Goal: Information Seeking & Learning: Learn about a topic

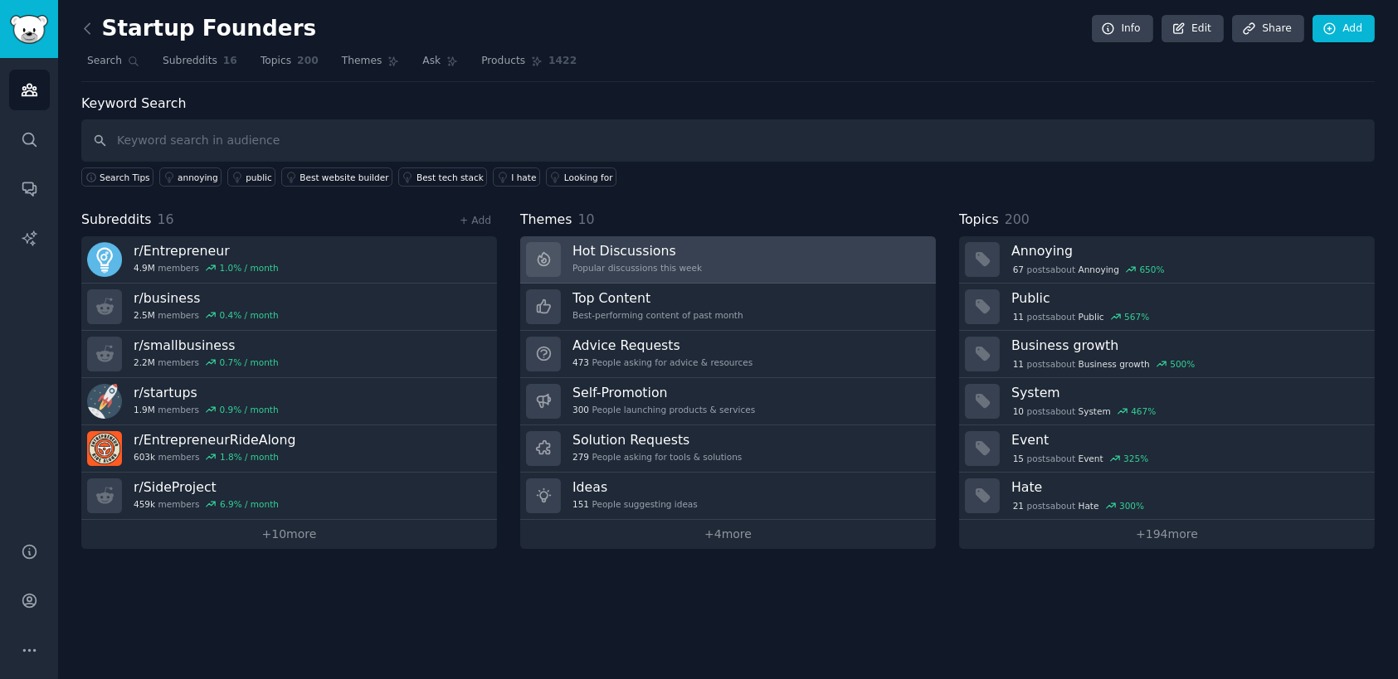
click at [617, 255] on h3 "Hot Discussions" at bounding box center [636, 250] width 129 height 17
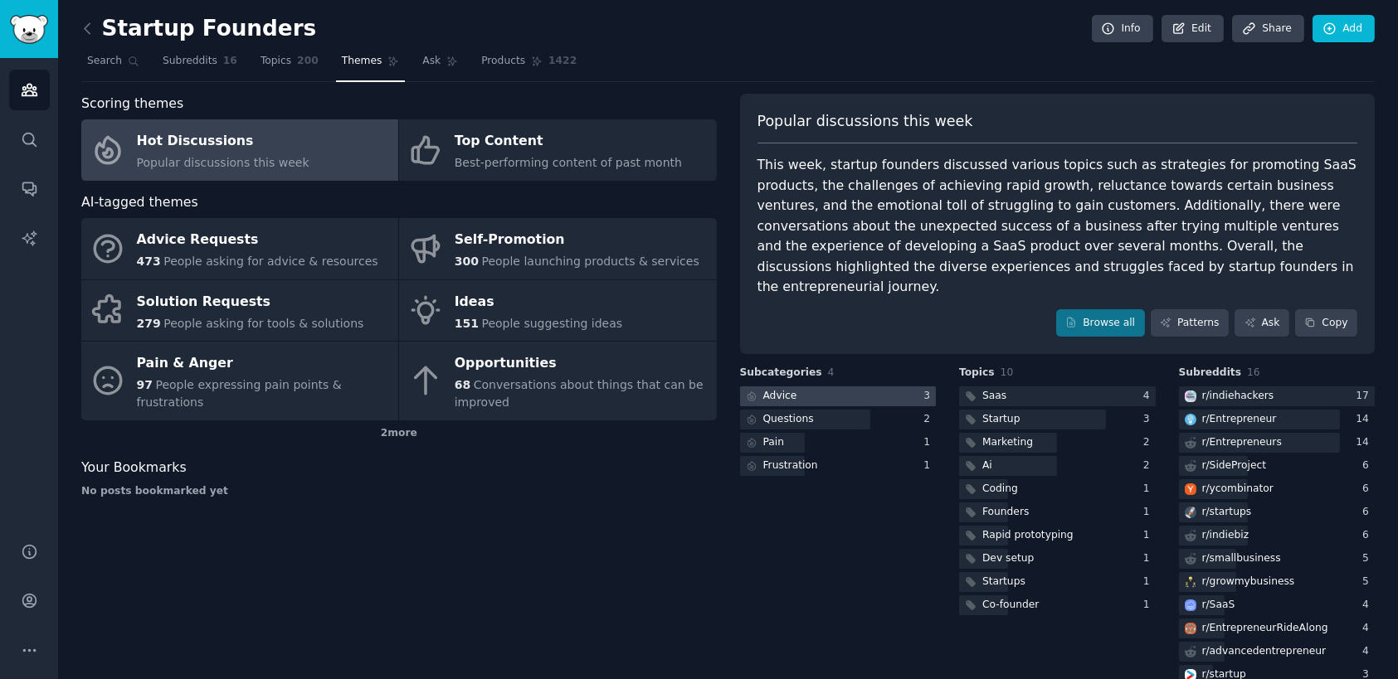
click at [782, 389] on div "Advice" at bounding box center [780, 396] width 34 height 15
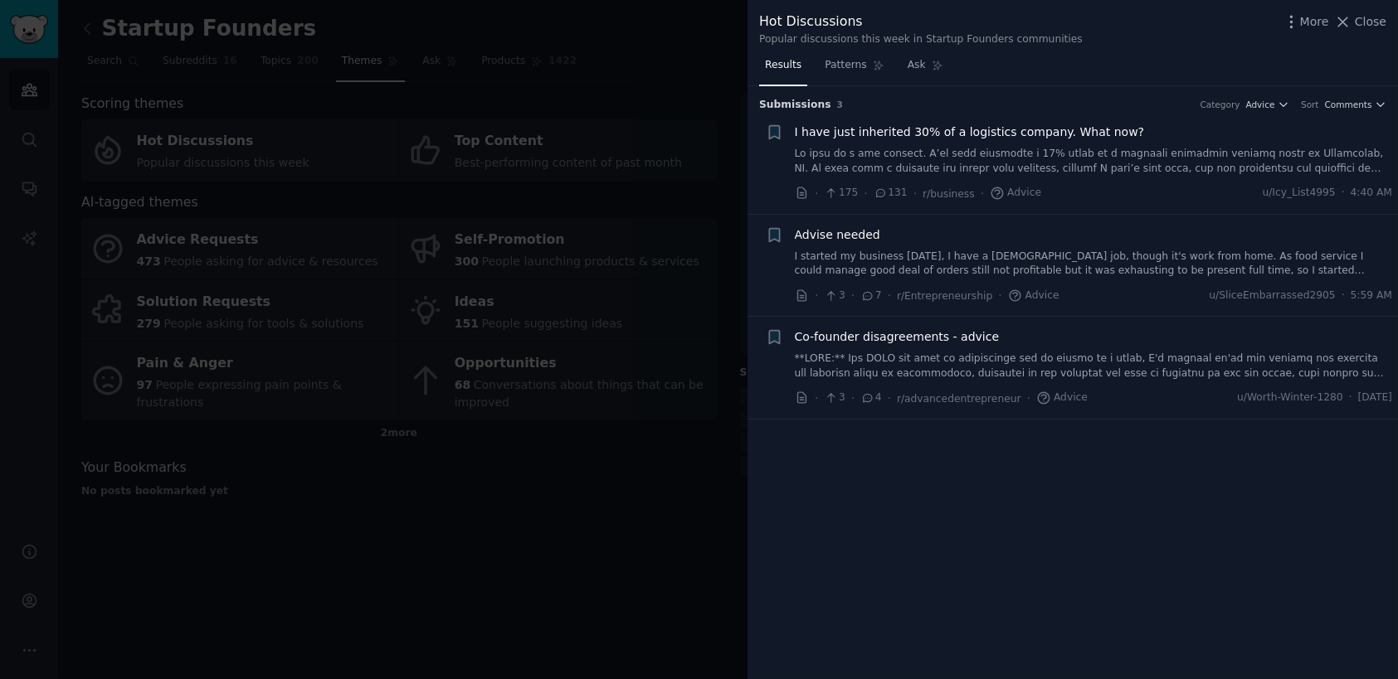
click at [1104, 241] on div "Advise needed" at bounding box center [1094, 234] width 598 height 17
click at [1106, 258] on link "I started my business [DATE], I have a [DEMOGRAPHIC_DATA] job, though it's work…" at bounding box center [1094, 264] width 598 height 29
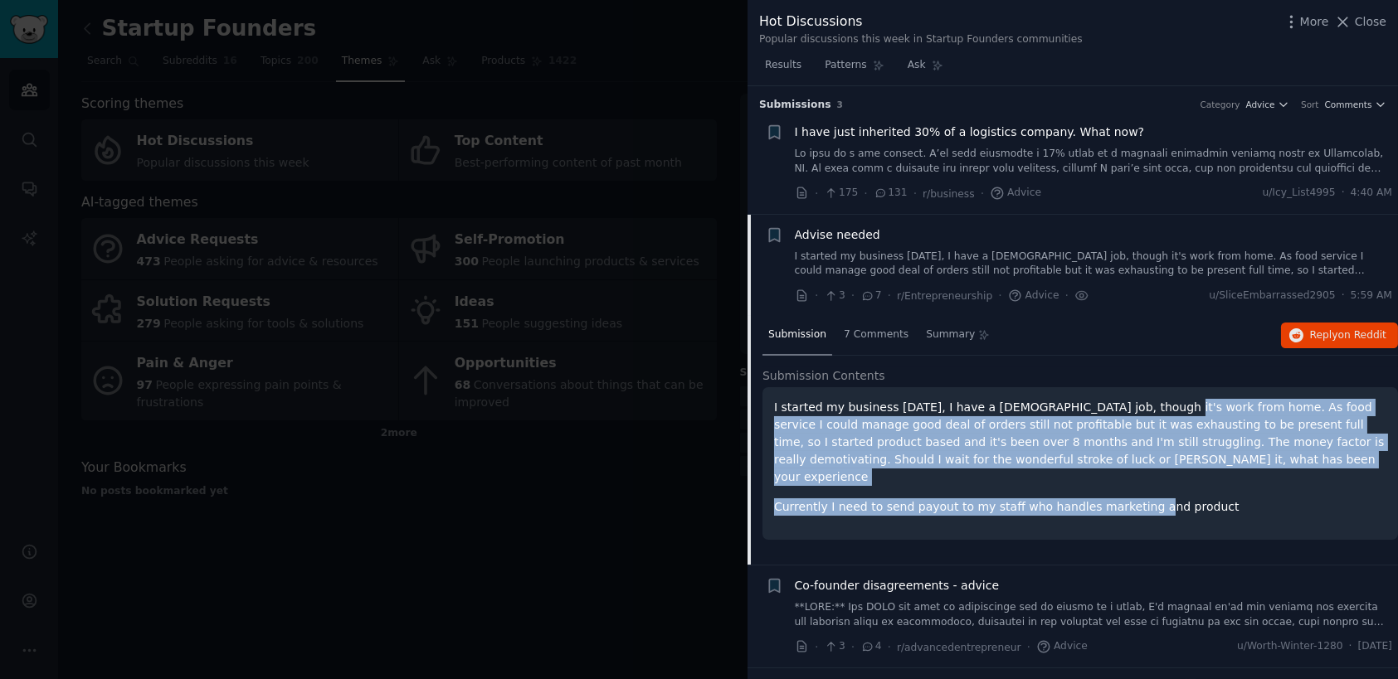
drag, startPoint x: 1112, startPoint y: 401, endPoint x: 1126, endPoint y: 471, distance: 71.1
click at [1126, 471] on div "I started my business [DATE], I have a [DEMOGRAPHIC_DATA] job, though it's work…" at bounding box center [1080, 457] width 612 height 117
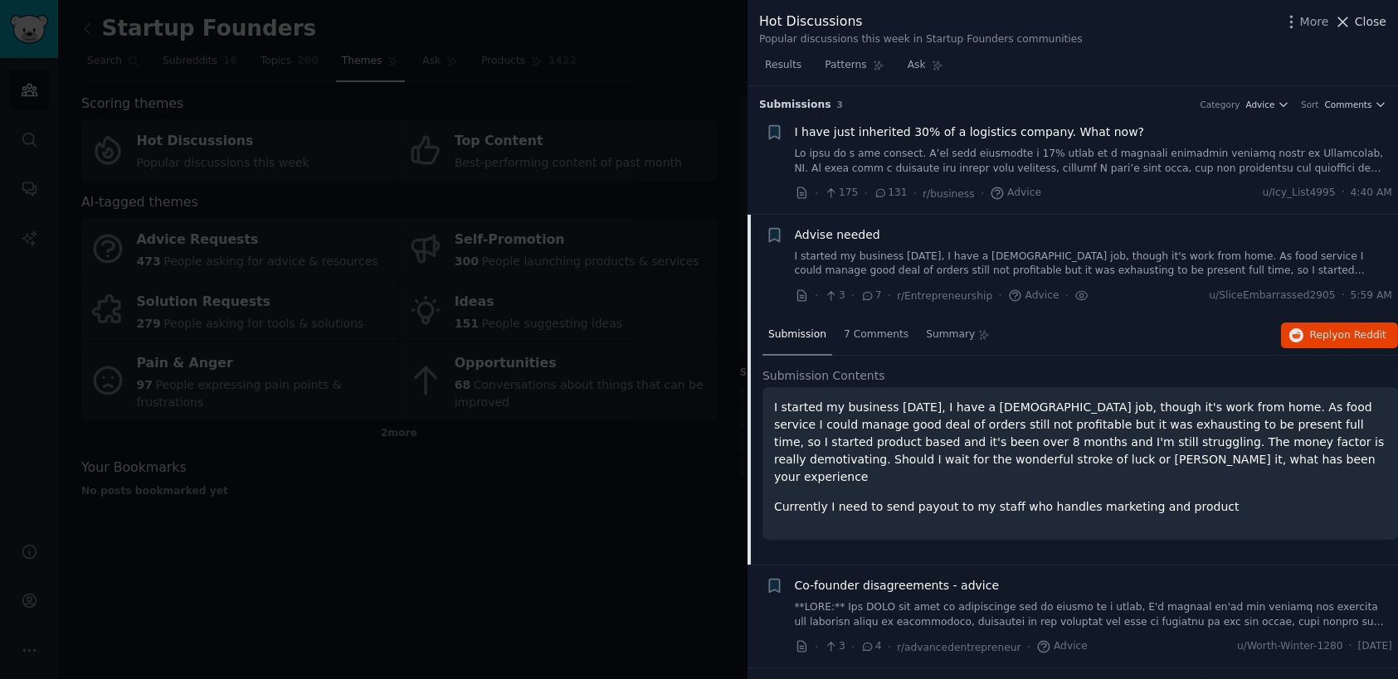
click at [1359, 15] on span "Close" at bounding box center [1370, 21] width 32 height 17
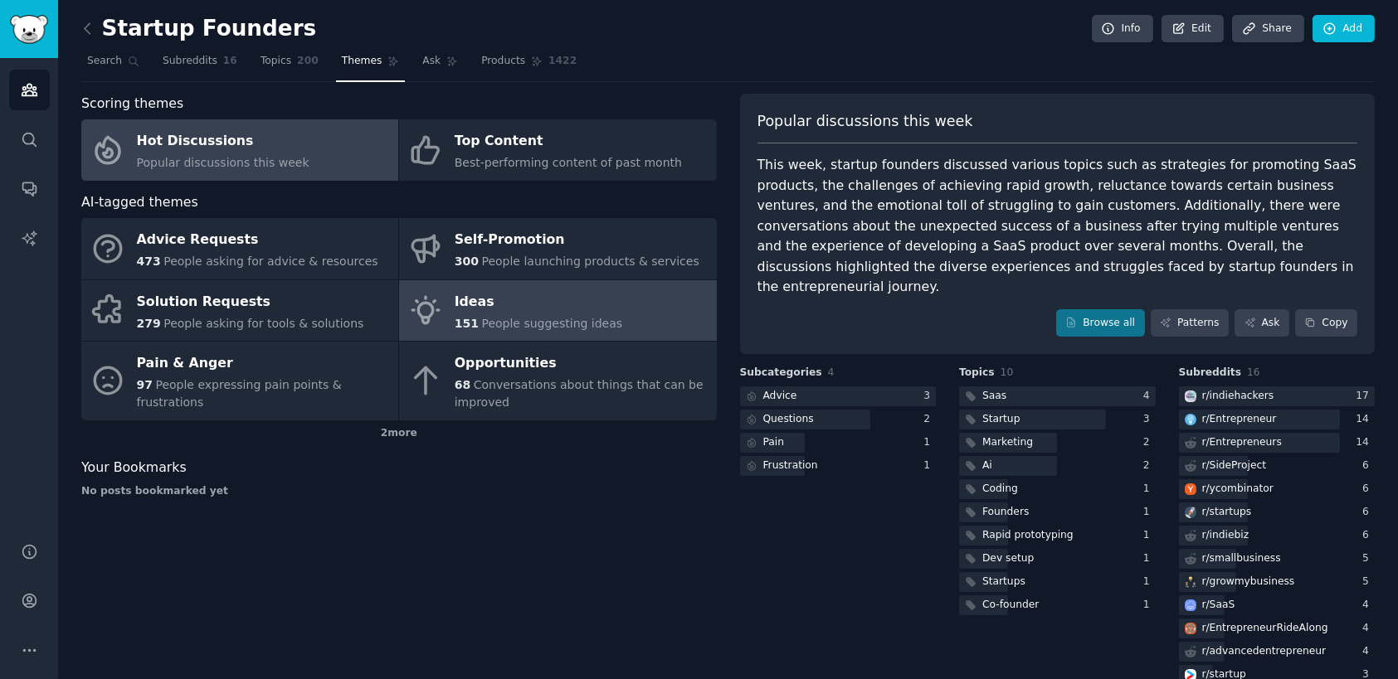
click at [533, 291] on div "Ideas" at bounding box center [539, 302] width 168 height 27
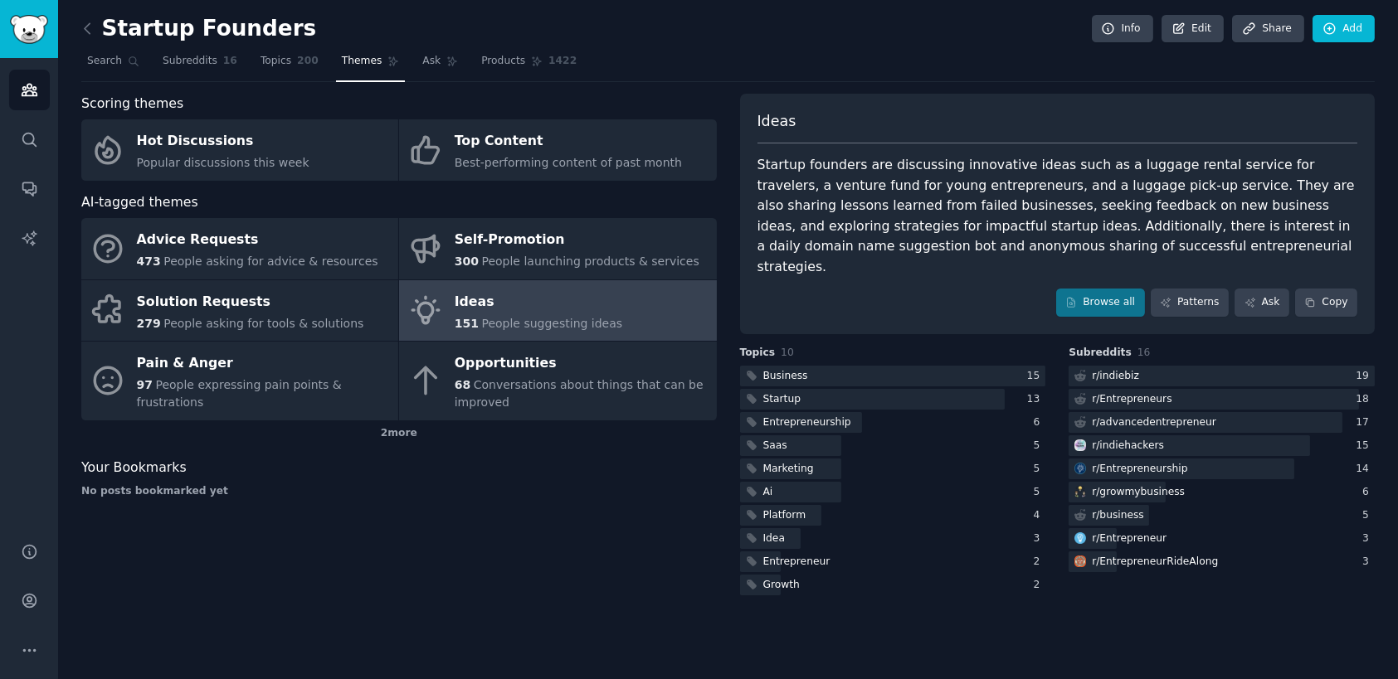
click at [615, 485] on div "No posts bookmarked yet" at bounding box center [398, 491] width 635 height 15
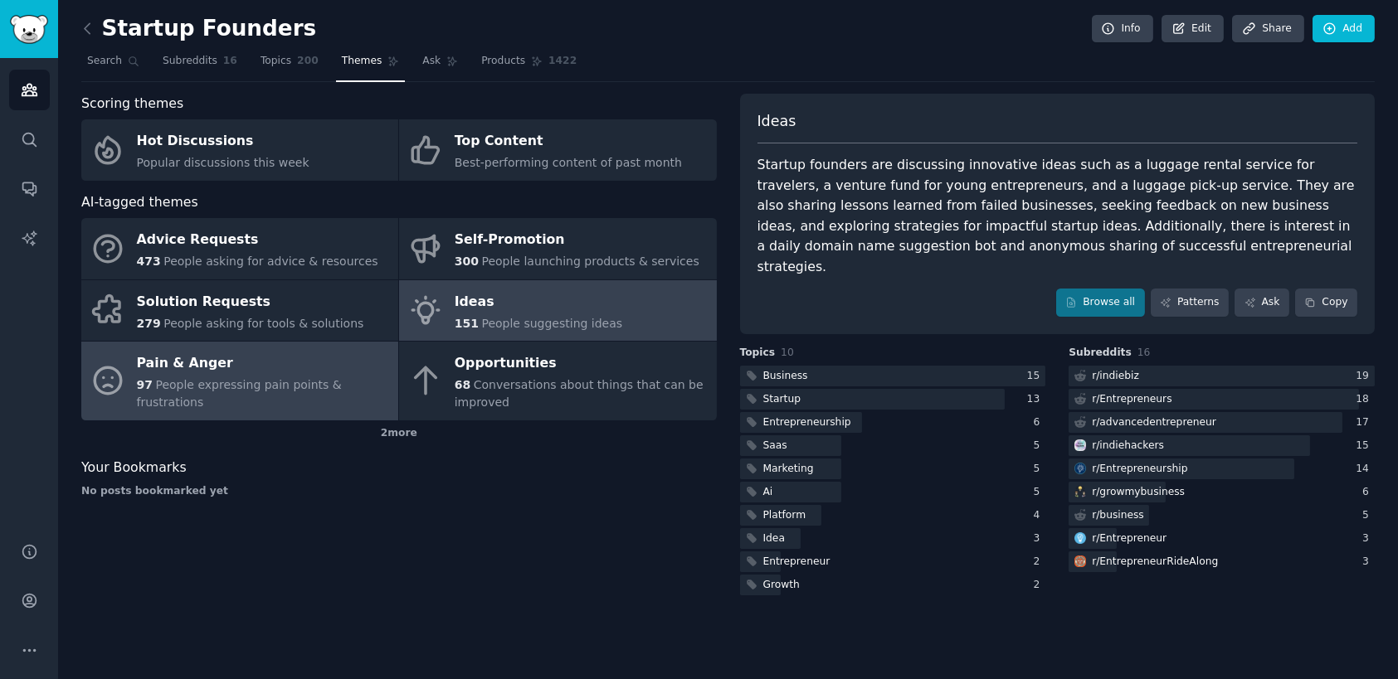
click at [281, 396] on span "People expressing pain points & frustrations" at bounding box center [239, 393] width 205 height 31
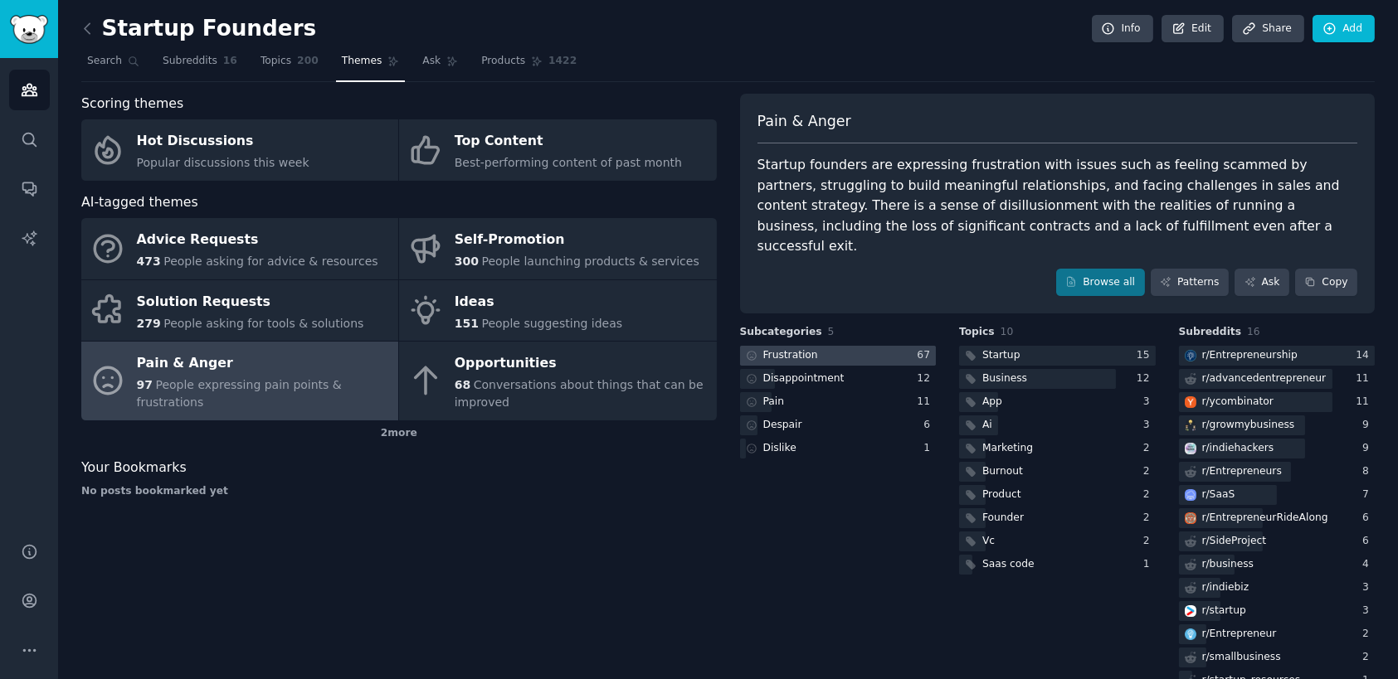
click at [873, 346] on div at bounding box center [838, 356] width 197 height 21
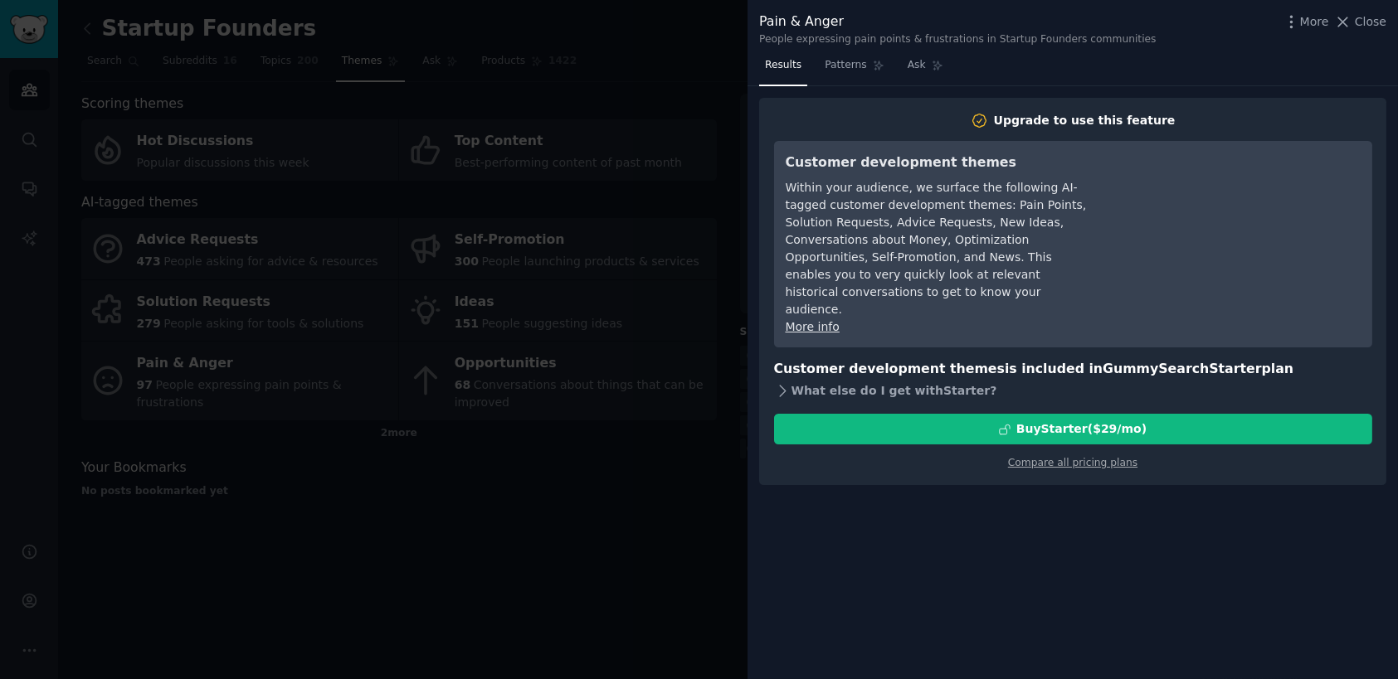
click at [912, 379] on div "What else do I get with Starter ?" at bounding box center [1073, 390] width 598 height 23
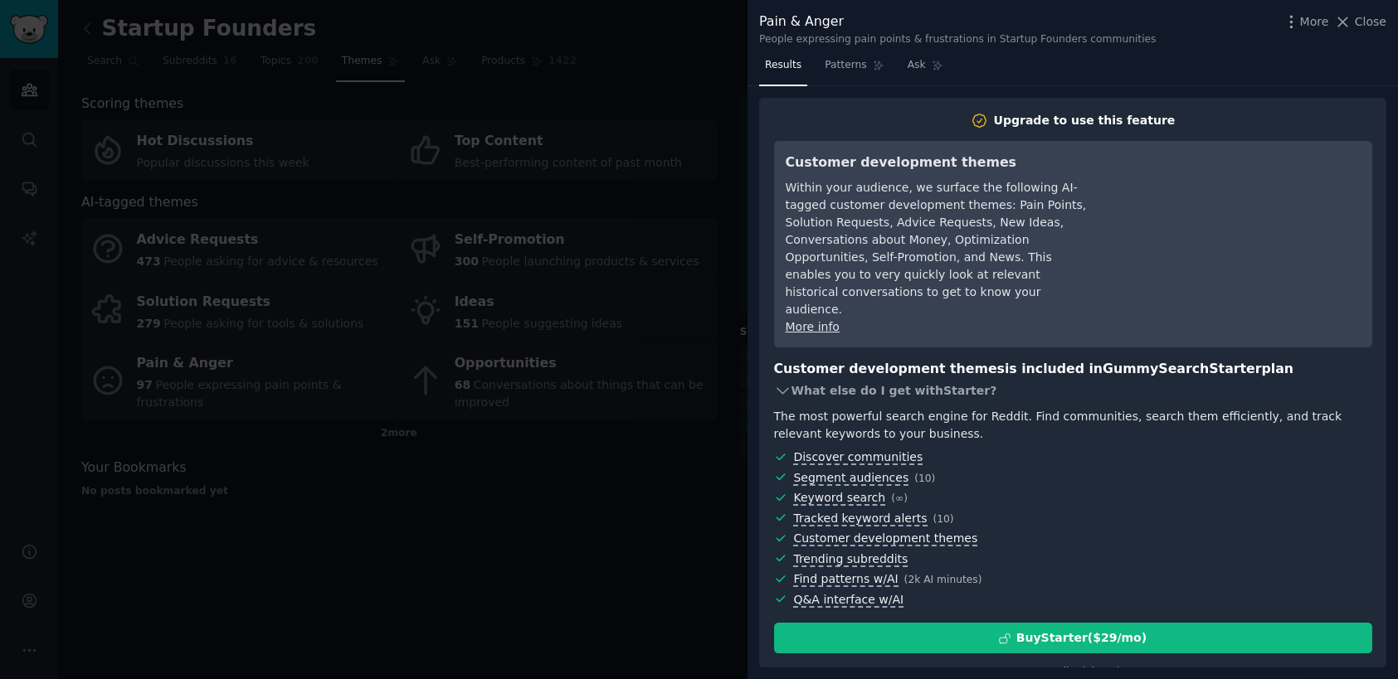
click at [917, 379] on div "What else do I get with Starter ?" at bounding box center [1073, 390] width 598 height 23
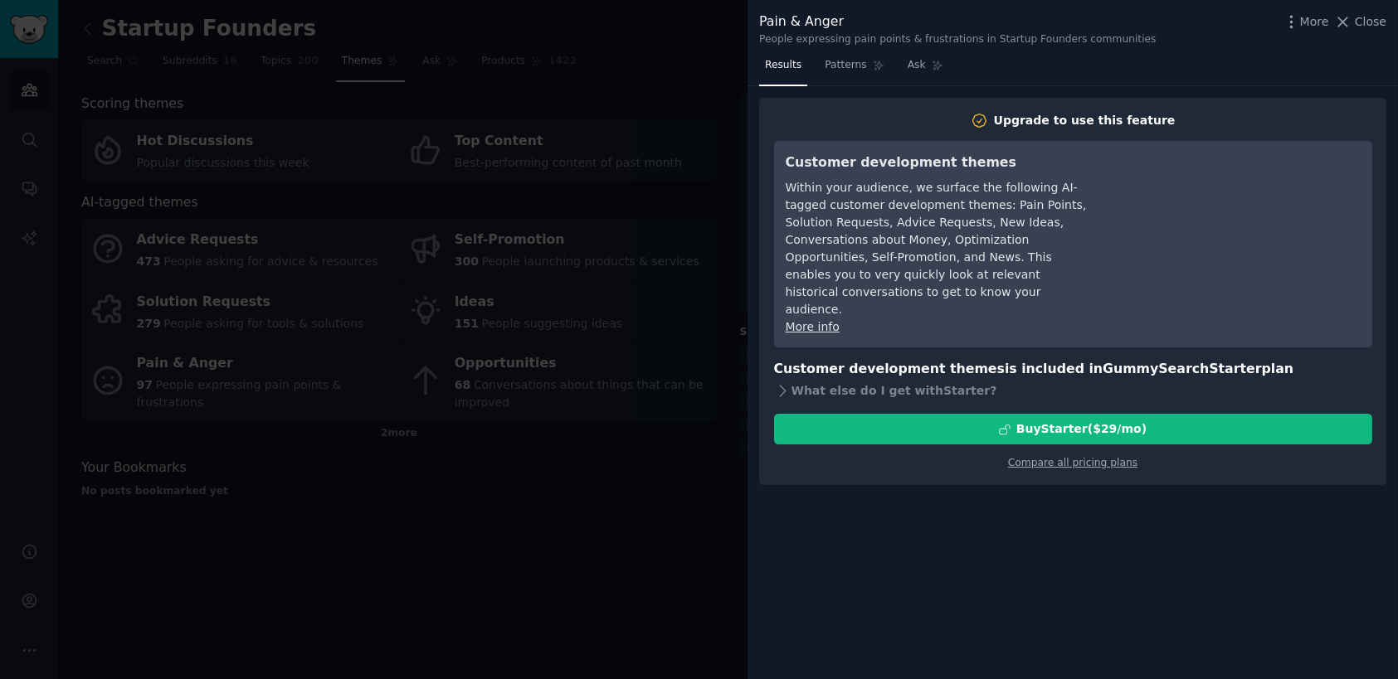
click at [1357, 14] on button "Close" at bounding box center [1360, 21] width 52 height 17
